Goal: Task Accomplishment & Management: Manage account settings

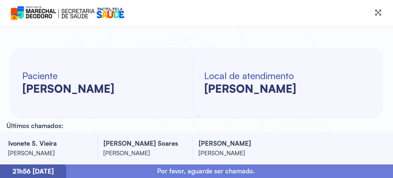
click at [161, 134] on div "ivonete s. vieira rayana brito silva dos santos mathias s. soares luis cunha de…" at bounding box center [196, 148] width 393 height 32
click at [191, 73] on div "Paciente gislene felix honorato" at bounding box center [105, 82] width 189 height 69
click at [377, 12] on icon at bounding box center [377, 12] width 7 height 7
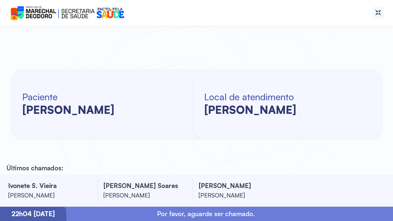
click at [380, 18] on div at bounding box center [377, 13] width 11 height 12
click at [379, 16] on div at bounding box center [377, 13] width 11 height 12
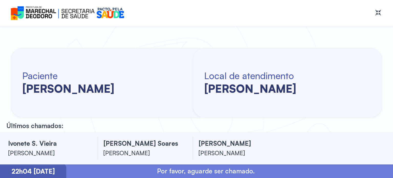
click at [186, 25] on div at bounding box center [196, 13] width 393 height 26
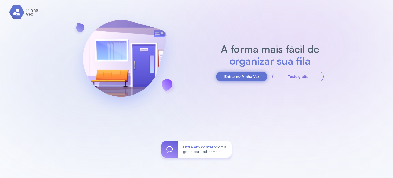
click at [249, 76] on button "Entrar no Minha Vez" at bounding box center [241, 77] width 51 height 10
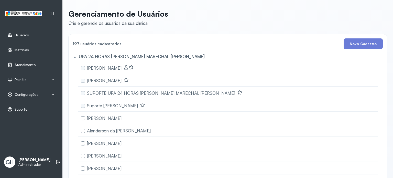
click at [24, 75] on div "Painéis" at bounding box center [31, 80] width 56 height 12
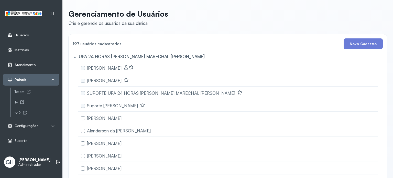
click at [12, 100] on div "Totem Tv tv 2" at bounding box center [34, 101] width 49 height 29
click at [15, 102] on div "Tv" at bounding box center [37, 102] width 45 height 4
click at [31, 120] on div "Configurações" at bounding box center [31, 126] width 56 height 12
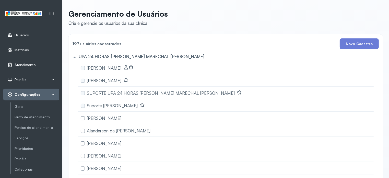
scroll to position [26, 0]
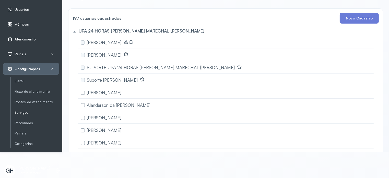
click at [22, 110] on link "Serviços" at bounding box center [37, 112] width 45 height 4
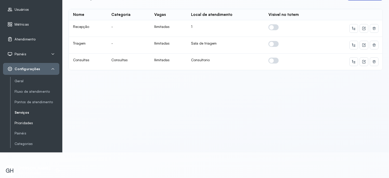
click at [22, 121] on link "Prioridades" at bounding box center [37, 123] width 45 height 4
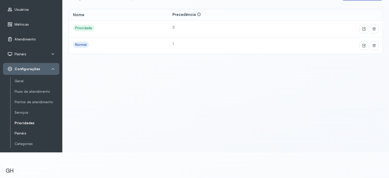
click at [16, 130] on link "Painéis" at bounding box center [37, 133] width 45 height 6
click at [24, 132] on link "Painéis" at bounding box center [37, 133] width 45 height 4
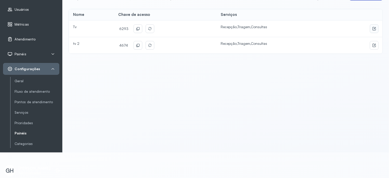
click at [370, 27] on button at bounding box center [374, 29] width 8 height 8
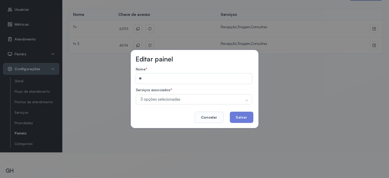
click at [87, 87] on div "Editar painel Nome * ** Serviços associados * 3 opções selecionadas Desfazer se…" at bounding box center [194, 89] width 389 height 178
click at [207, 115] on button "Cancelar" at bounding box center [209, 116] width 29 height 11
